Goal: Transaction & Acquisition: Purchase product/service

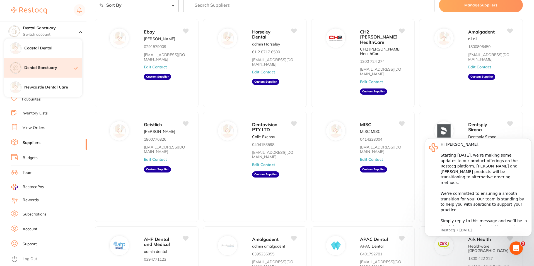
scroll to position [20, 0]
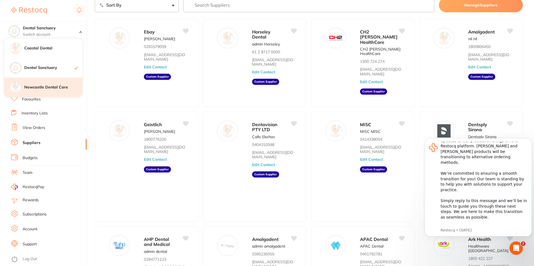
click at [38, 91] on div "Newcastle Dental Care" at bounding box center [43, 88] width 78 height 20
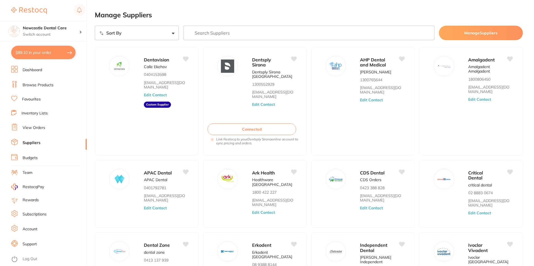
click at [40, 84] on link "Browse Products" at bounding box center [38, 85] width 31 height 6
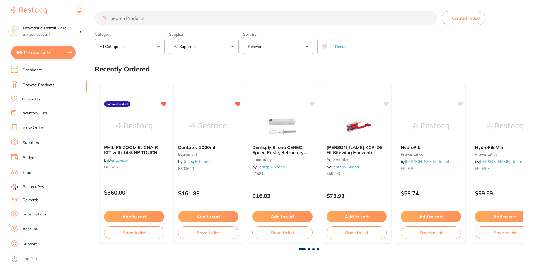
click at [134, 18] on input "search" at bounding box center [266, 18] width 342 height 14
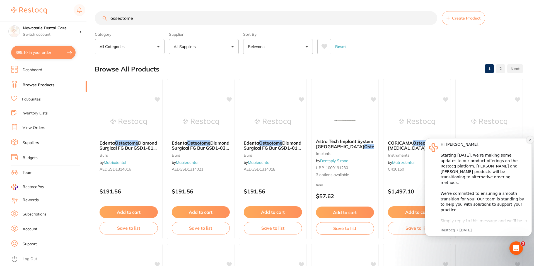
click at [530, 140] on icon "Dismiss notification" at bounding box center [530, 140] width 2 height 2
click at [117, 19] on input "osseotome" at bounding box center [266, 18] width 342 height 14
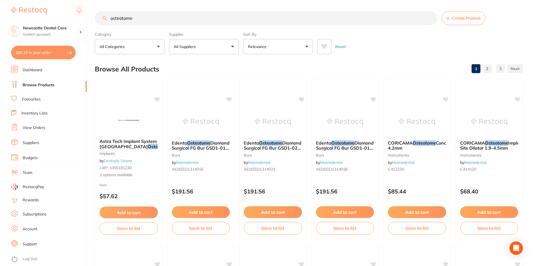
click at [142, 17] on input "osteotome" at bounding box center [266, 18] width 342 height 14
type input "osteotomes"
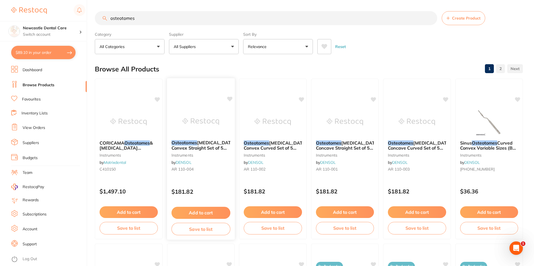
scroll to position [28, 0]
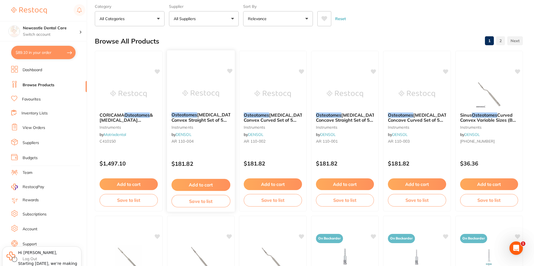
click at [214, 150] on div "Osteotomes [MEDICAL_DATA] Convex Straight Set of 5 (Buy 5, get 1 free) instrume…" at bounding box center [201, 129] width 68 height 43
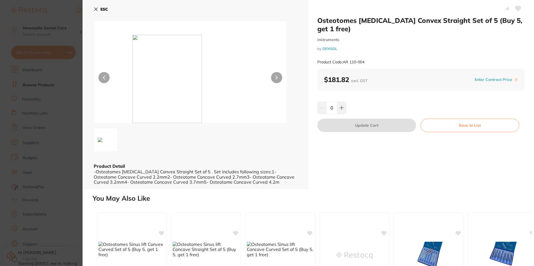
click at [345, 62] on div "Product Code: AR 110-004" at bounding box center [421, 62] width 208 height 14
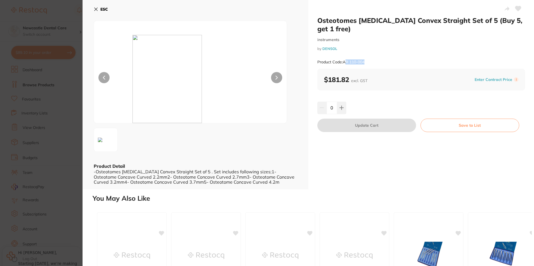
click at [382, 53] on div "Osteotomes [MEDICAL_DATA] Convex Straight Set of 5 (Buy 5, get 1 free) instrume…" at bounding box center [421, 42] width 208 height 52
drag, startPoint x: 365, startPoint y: 61, endPoint x: 343, endPoint y: 62, distance: 21.8
click at [343, 62] on div "Product Code: AR 110-004" at bounding box center [421, 62] width 208 height 14
copy small "AR 110-004"
click at [341, 107] on icon at bounding box center [342, 108] width 4 height 4
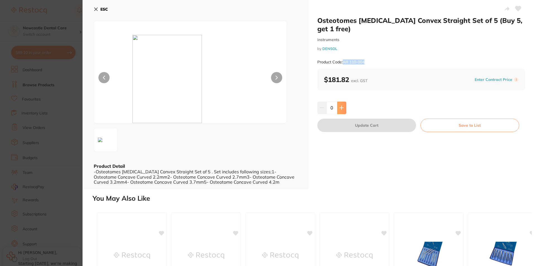
type input "1"
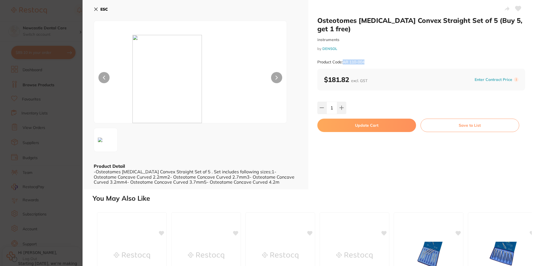
click at [359, 127] on button "Update Cart" at bounding box center [366, 125] width 99 height 13
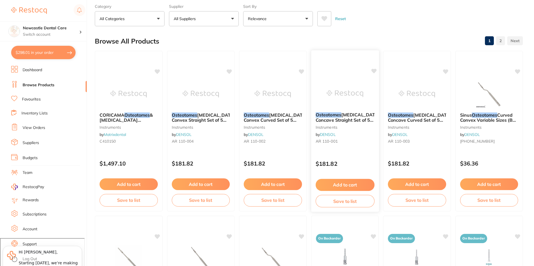
click at [363, 124] on div "Osteotomes [MEDICAL_DATA] Concave Straight Set of 5 (Buy 5, get 1 free) instrum…" at bounding box center [345, 129] width 68 height 43
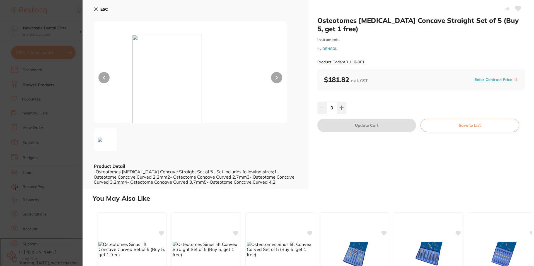
click at [94, 21] on div at bounding box center [190, 72] width 193 height 103
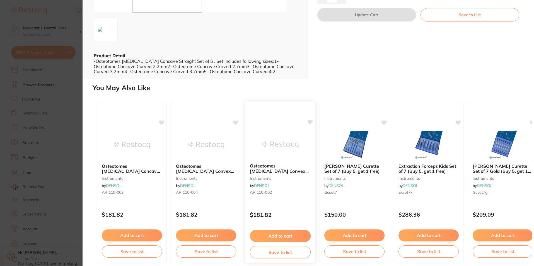
scroll to position [114, 0]
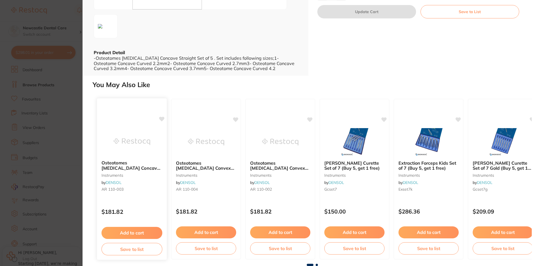
click at [137, 231] on button "Add to cart" at bounding box center [132, 233] width 61 height 12
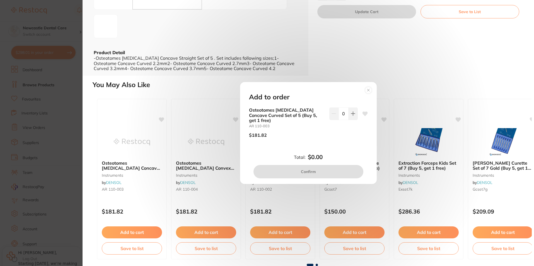
scroll to position [0, 0]
click at [353, 119] on button at bounding box center [353, 113] width 9 height 12
type input "1"
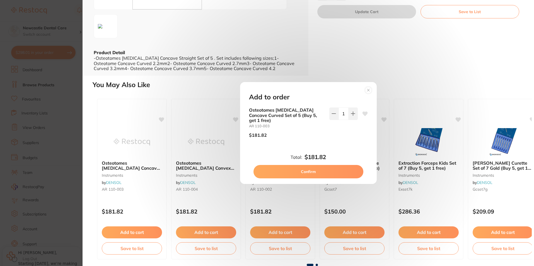
click at [317, 165] on button "Confirm" at bounding box center [309, 171] width 110 height 13
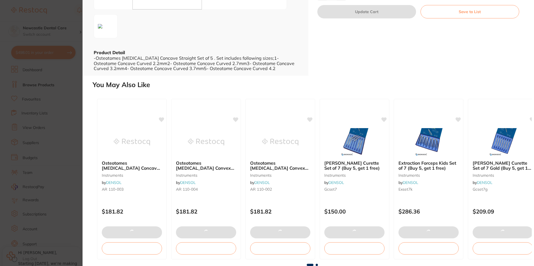
click at [72, 98] on section "Osteotomes [MEDICAL_DATA] Concave Straight Set of 5 (Buy 5, get 1 free) instrum…" at bounding box center [267, 133] width 534 height 266
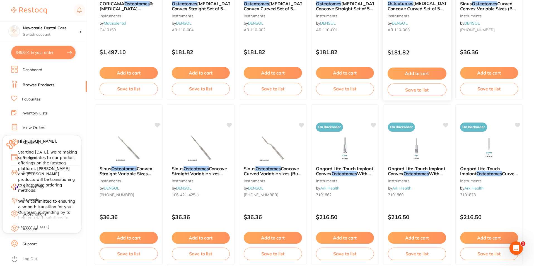
scroll to position [84, 0]
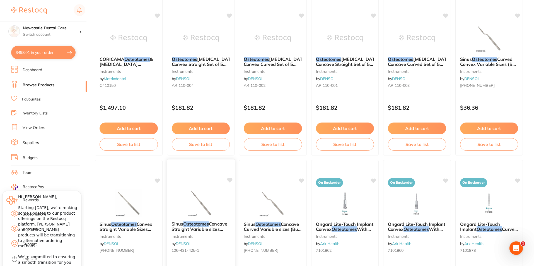
click at [204, 226] on em "Osteotomes" at bounding box center [196, 224] width 26 height 6
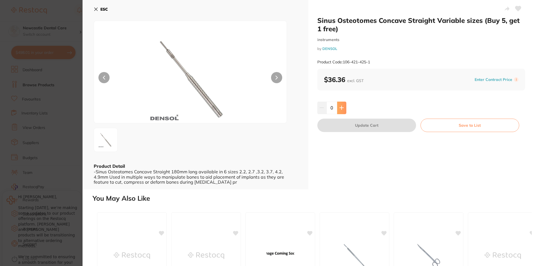
click at [341, 105] on button at bounding box center [341, 108] width 9 height 12
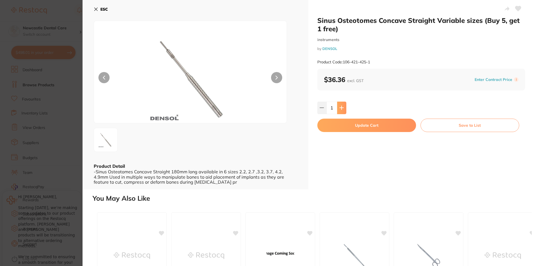
click at [341, 105] on button at bounding box center [341, 108] width 9 height 12
type input "2"
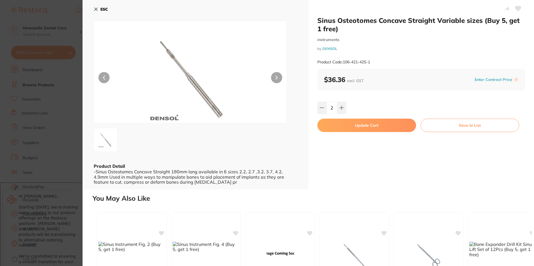
drag, startPoint x: 353, startPoint y: 60, endPoint x: 342, endPoint y: 60, distance: 10.6
click at [342, 60] on div "Product Code: 106-421-425-1" at bounding box center [421, 62] width 208 height 14
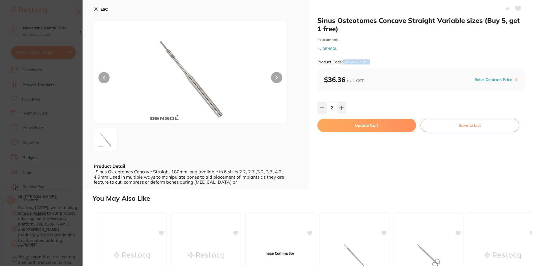
copy small "106-421-425-1"
click at [95, 10] on icon at bounding box center [96, 9] width 3 height 3
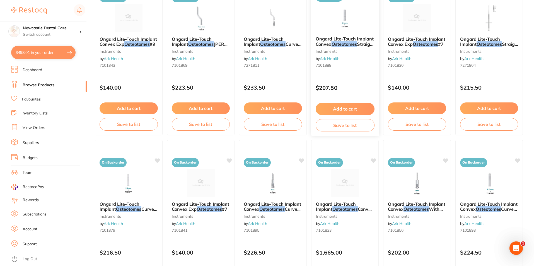
scroll to position [1126, 0]
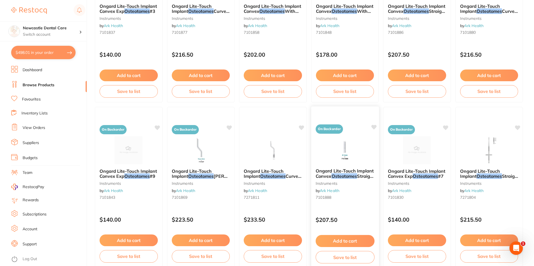
click at [374, 133] on div "On Backorder Ongard Lite-Touch Implant Convex Osteotomes Straight Without Stop …" at bounding box center [345, 187] width 68 height 162
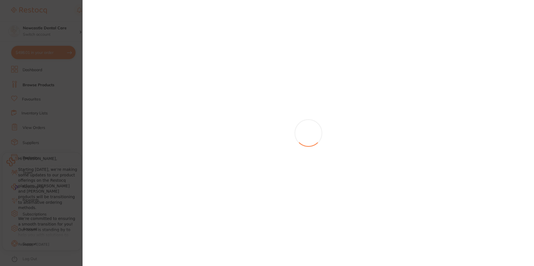
click at [141, 15] on section at bounding box center [267, 133] width 534 height 266
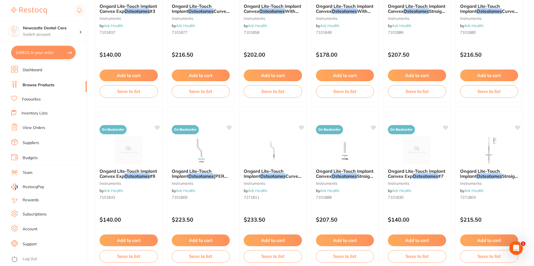
scroll to position [122, 0]
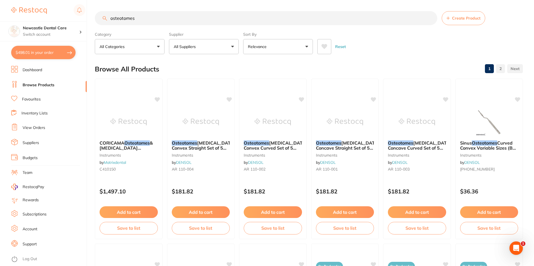
scroll to position [0, 0]
type input "o"
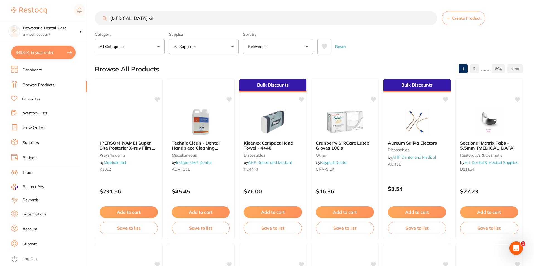
type input "[MEDICAL_DATA] kit"
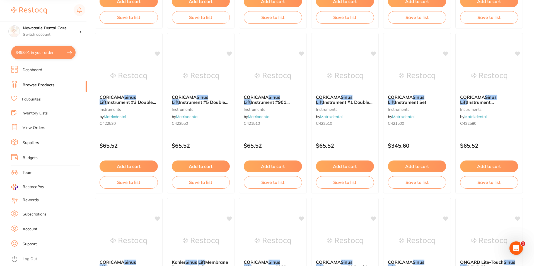
scroll to position [390, 0]
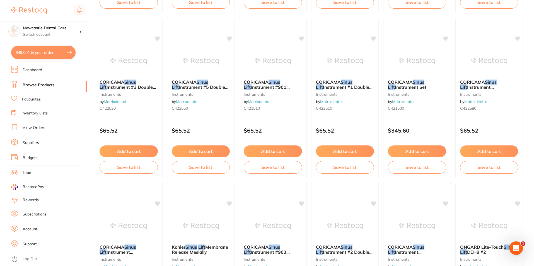
click at [45, 51] on button "$498.01 in your order" at bounding box center [43, 52] width 64 height 13
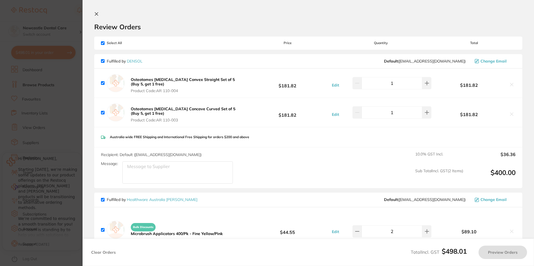
checkbox input "true"
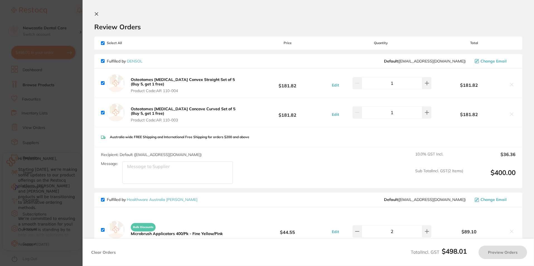
checkbox input "true"
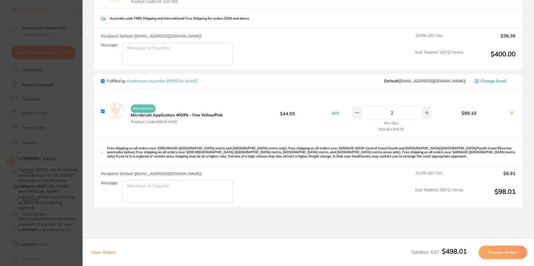
scroll to position [139, 0]
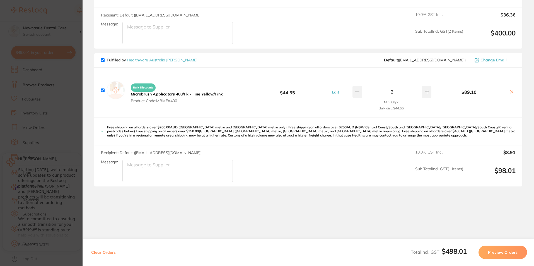
click at [64, 122] on section "Update RRP Set your pre negotiated price for this item. Item Agreed RRP (excl. …" at bounding box center [267, 133] width 534 height 266
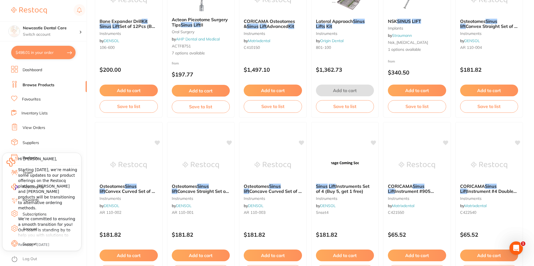
click at [34, 141] on link "Suppliers" at bounding box center [31, 143] width 16 height 6
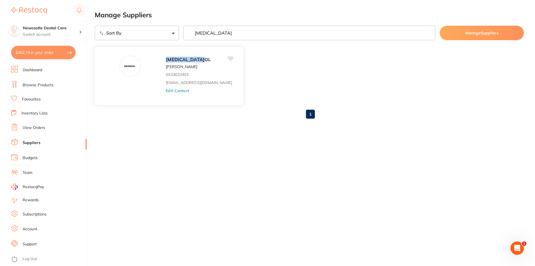
type input "dens"
click at [171, 95] on div "DENS OL Wahab Ashraf 0433033403 sales@densol.com.au Edit Contact" at bounding box center [202, 78] width 72 height 44
click at [166, 88] on button "Edit Contact" at bounding box center [177, 90] width 23 height 4
